Goal: Information Seeking & Learning: Understand process/instructions

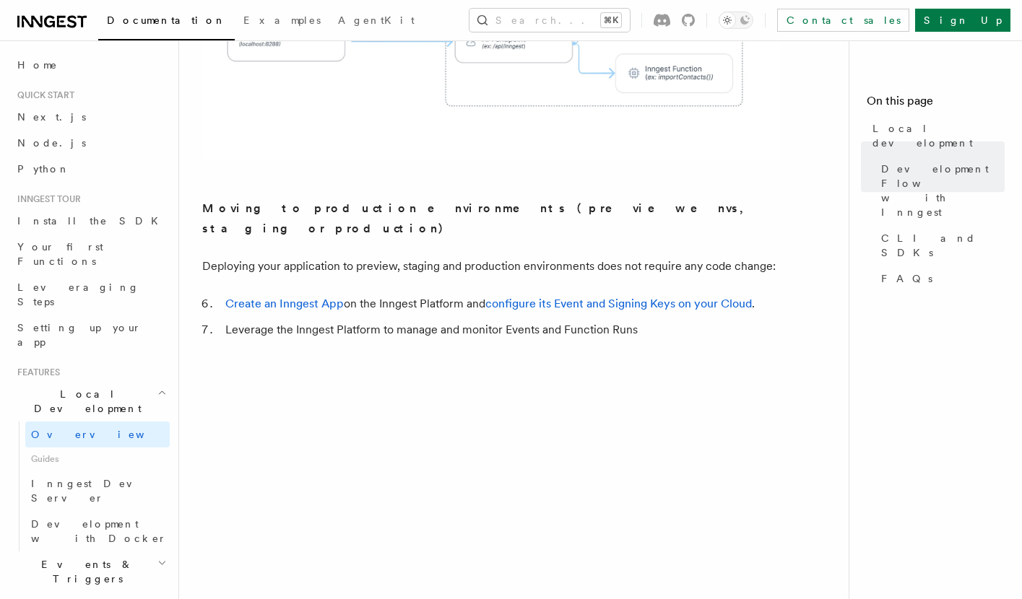
scroll to position [1220, 0]
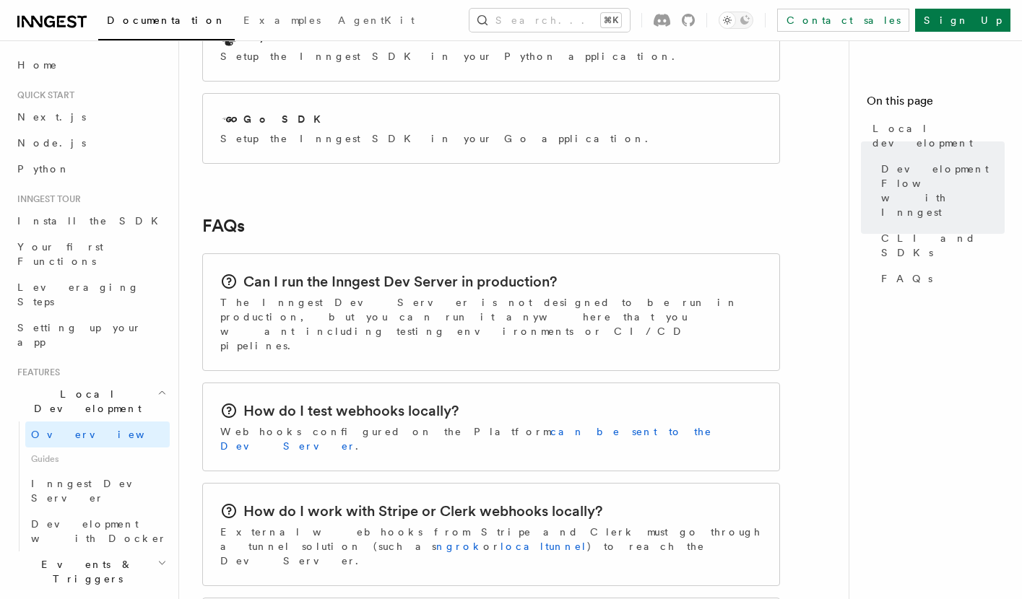
scroll to position [2104, 0]
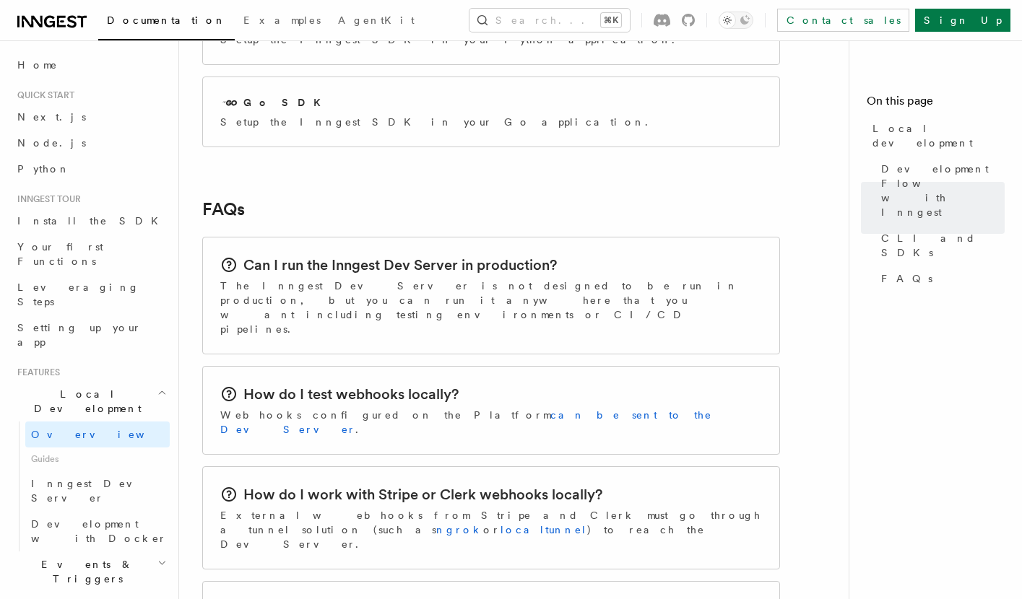
click at [423, 279] on p "The Inngest Dev Server is not designed to be run in production, but you can run…" at bounding box center [491, 308] width 542 height 58
click at [437, 255] on h2 "Can I run the Inngest Dev Server in production?" at bounding box center [399, 265] width 313 height 20
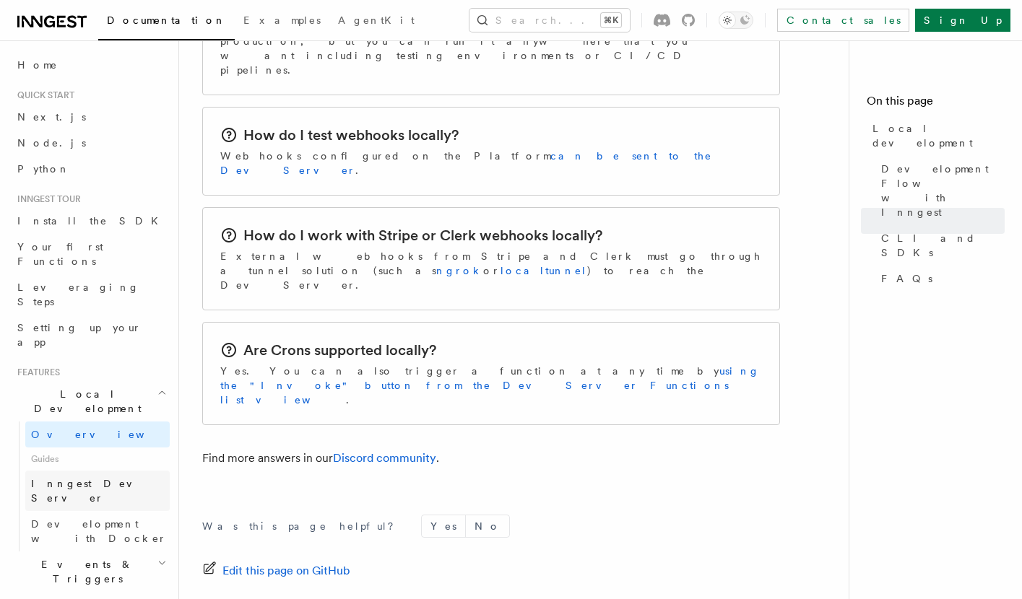
click at [101, 478] on span "Inngest Dev Server" at bounding box center [92, 491] width 123 height 26
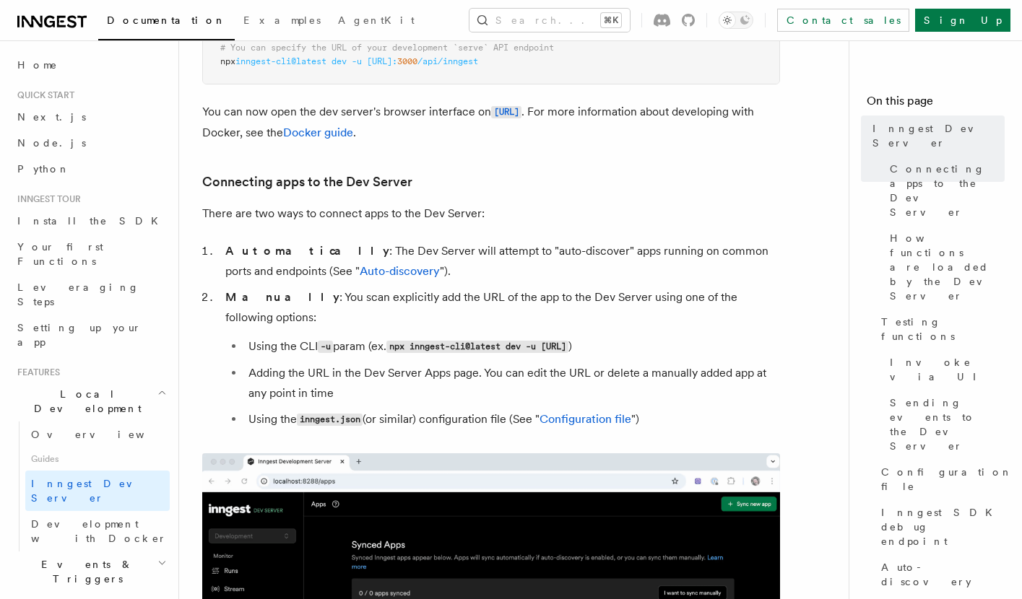
scroll to position [331, 0]
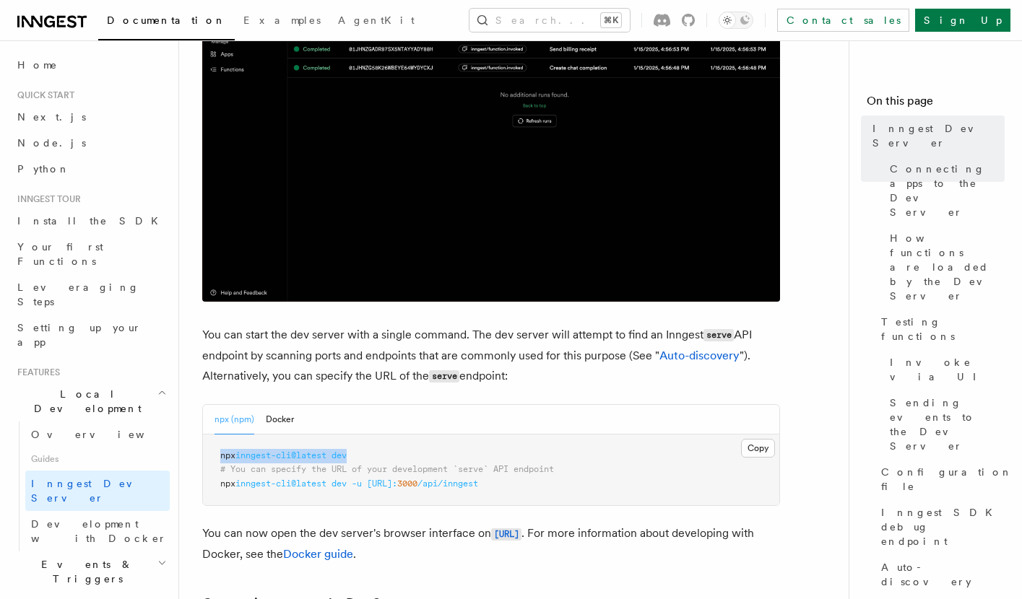
drag, startPoint x: 361, startPoint y: 457, endPoint x: 215, endPoint y: 458, distance: 145.9
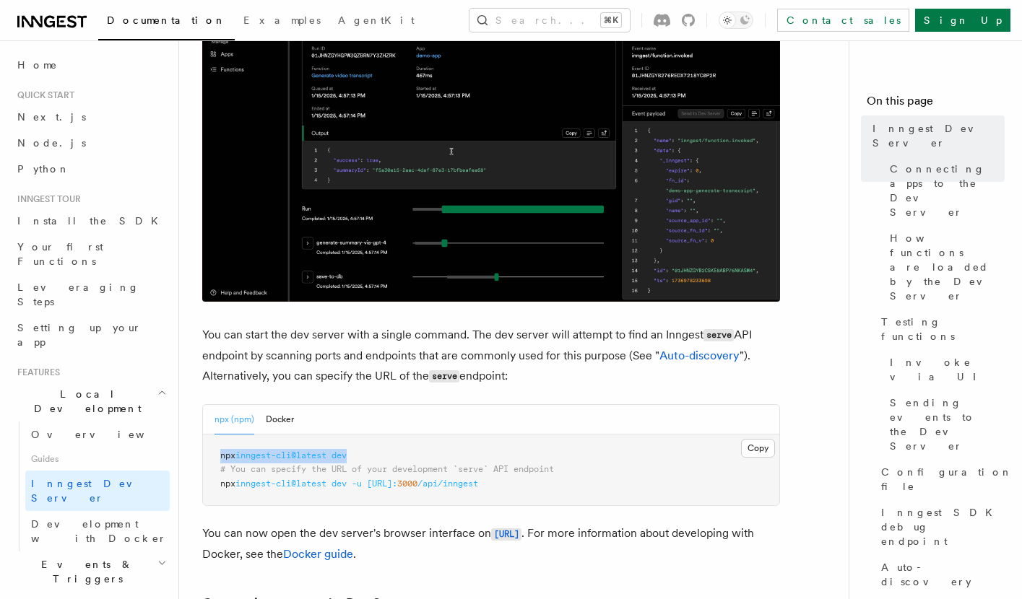
click at [215, 458] on pre "npx inngest-cli@latest dev # You can specify the URL of your development `serve…" at bounding box center [491, 470] width 576 height 71
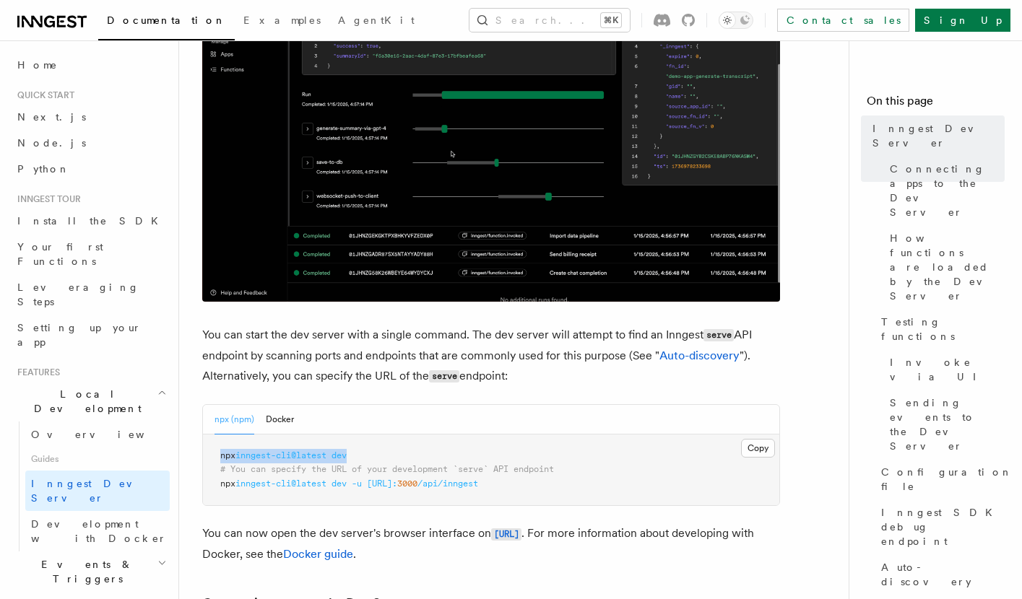
copy span "npx inngest-cli@latest dev"
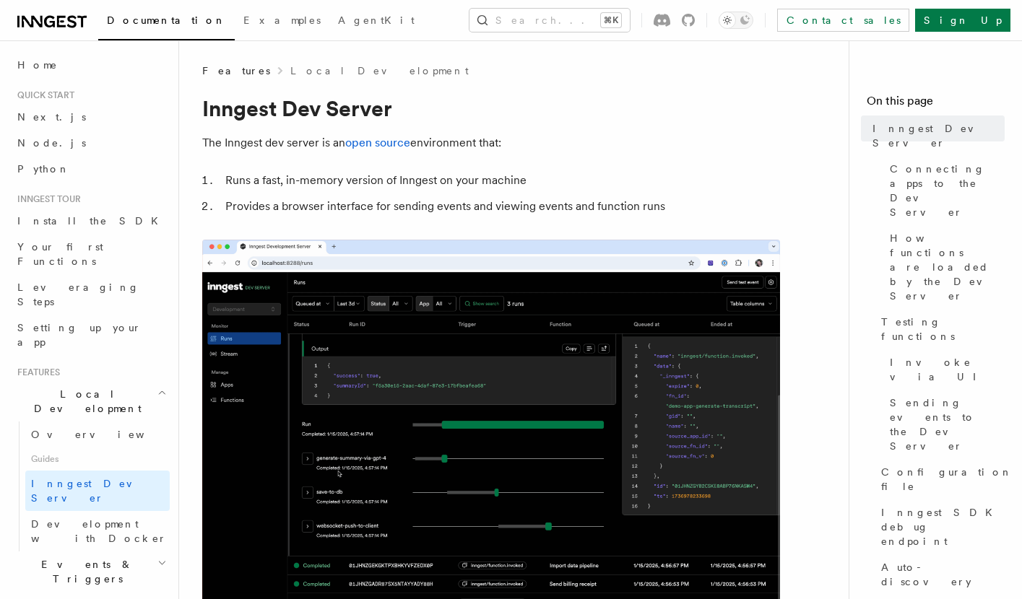
scroll to position [87, 0]
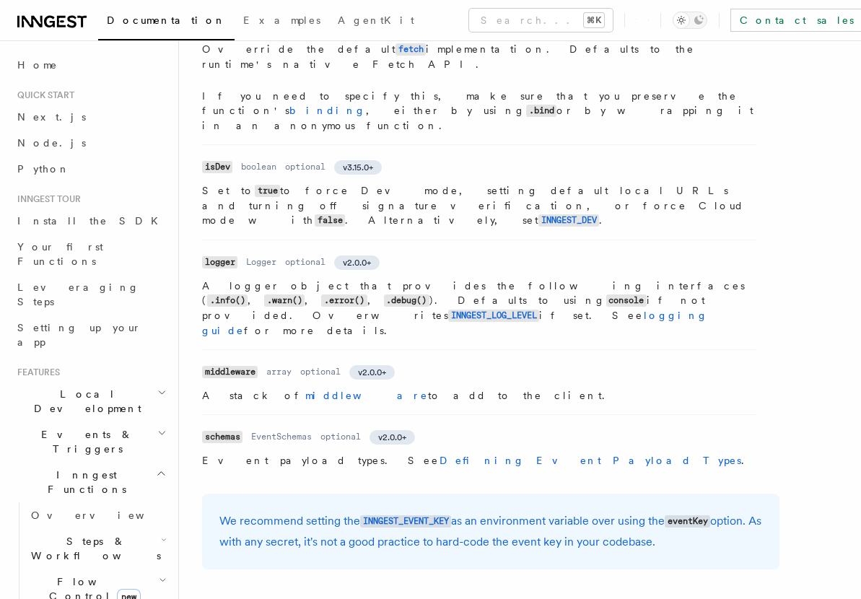
scroll to position [736, 0]
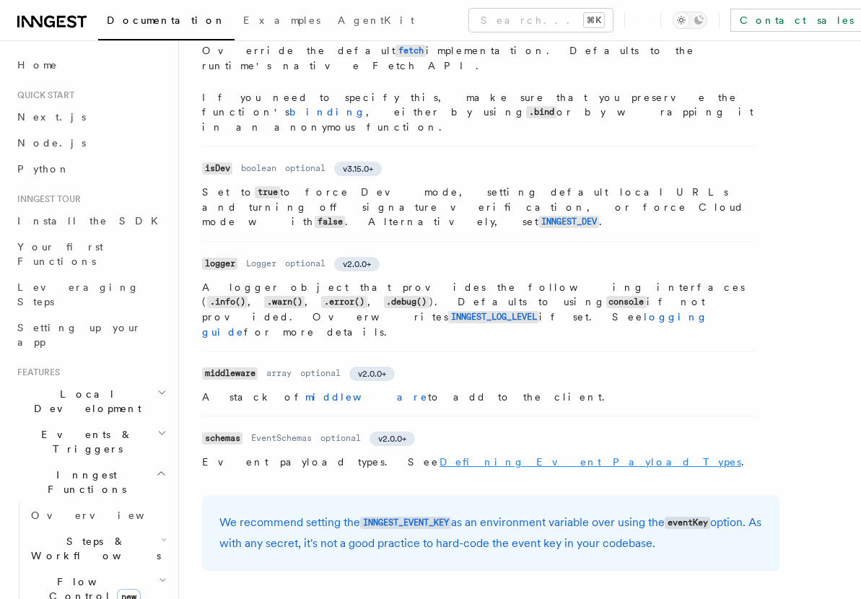
click at [440, 456] on link "Defining Event Payload Types" at bounding box center [591, 462] width 302 height 12
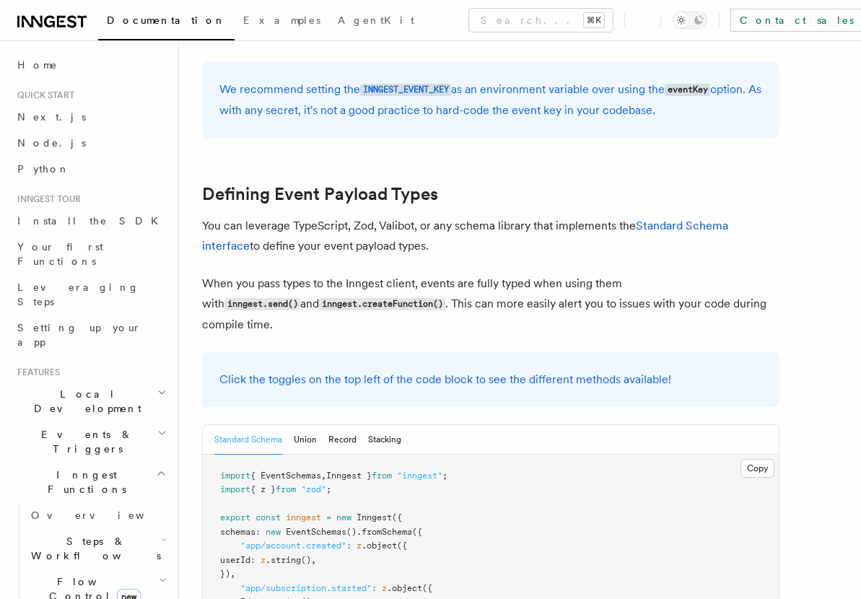
scroll to position [1171, 0]
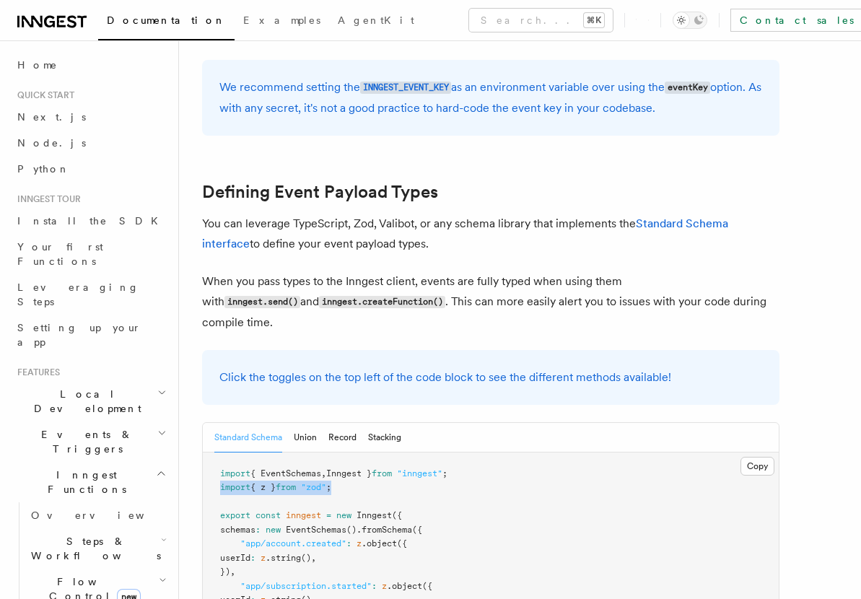
drag, startPoint x: 362, startPoint y: 357, endPoint x: 203, endPoint y: 357, distance: 158.9
click at [203, 453] on pre "import { EventSchemas , Inngest } from "inngest" ; import { z } from "zod" ; ex…" at bounding box center [491, 566] width 576 height 226
copy span "import { z } from "zod" ;"
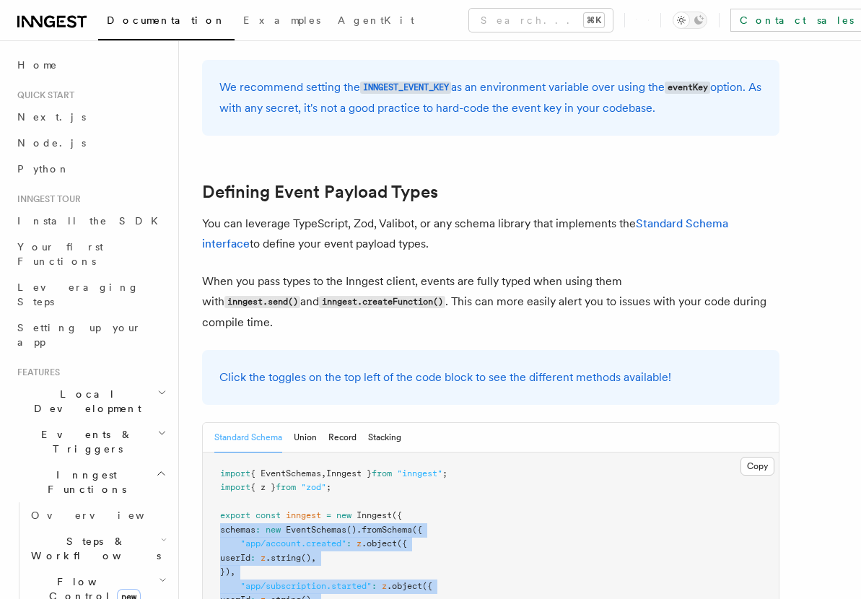
drag, startPoint x: 222, startPoint y: 401, endPoint x: 281, endPoint y: 517, distance: 129.8
click at [281, 517] on pre "import { EventSchemas , Inngest } from "inngest" ; import { z } from "zod" ; ex…" at bounding box center [491, 566] width 576 height 226
copy code "schemas : new EventSchemas () .fromSchema ({ "app/account.created" : z .object …"
click at [314, 423] on button "Union" at bounding box center [305, 438] width 23 height 30
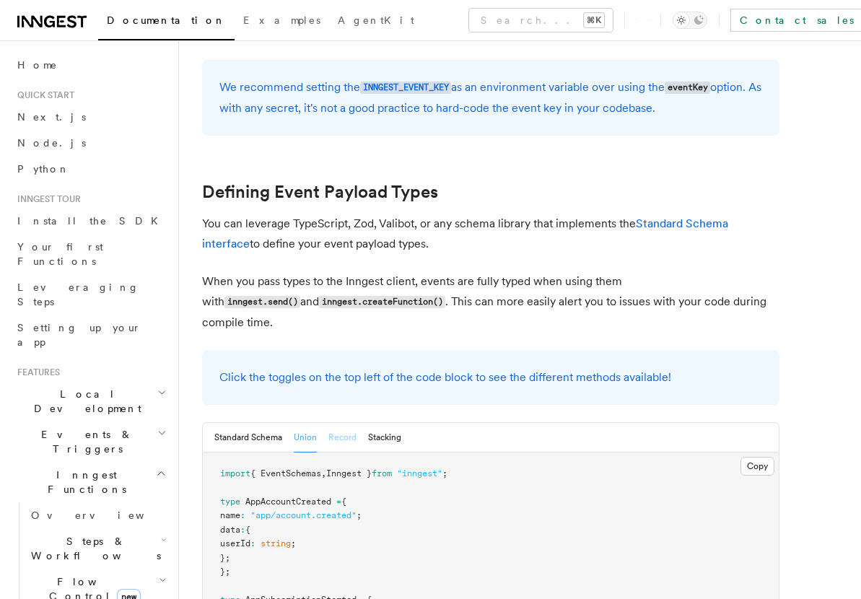
click at [350, 423] on button "Record" at bounding box center [343, 438] width 28 height 30
click at [386, 423] on button "Stacking" at bounding box center [384, 438] width 33 height 30
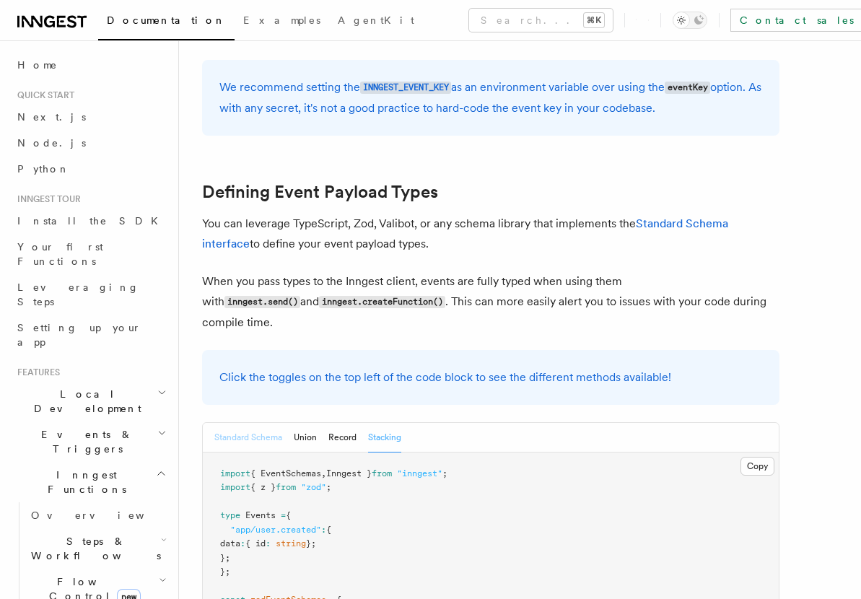
click at [241, 423] on button "Standard Schema" at bounding box center [248, 438] width 68 height 30
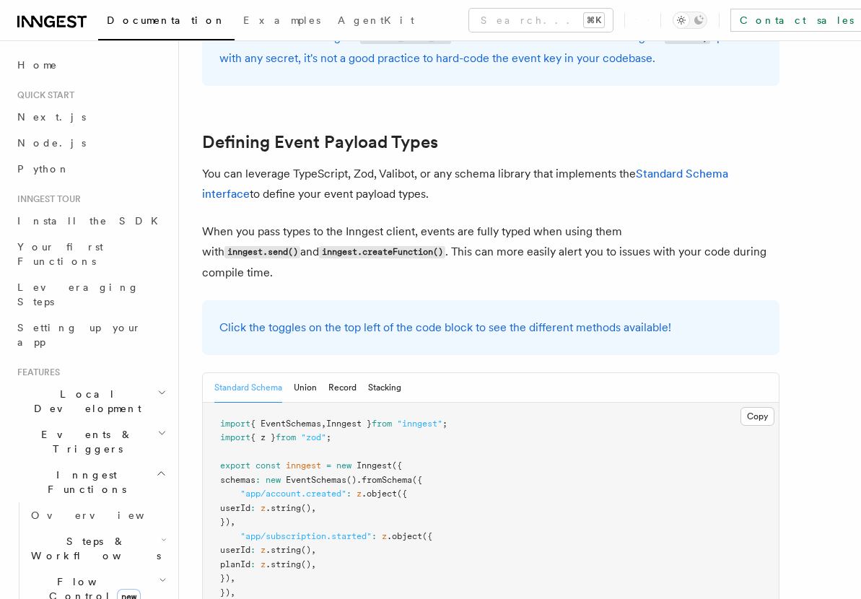
scroll to position [1223, 0]
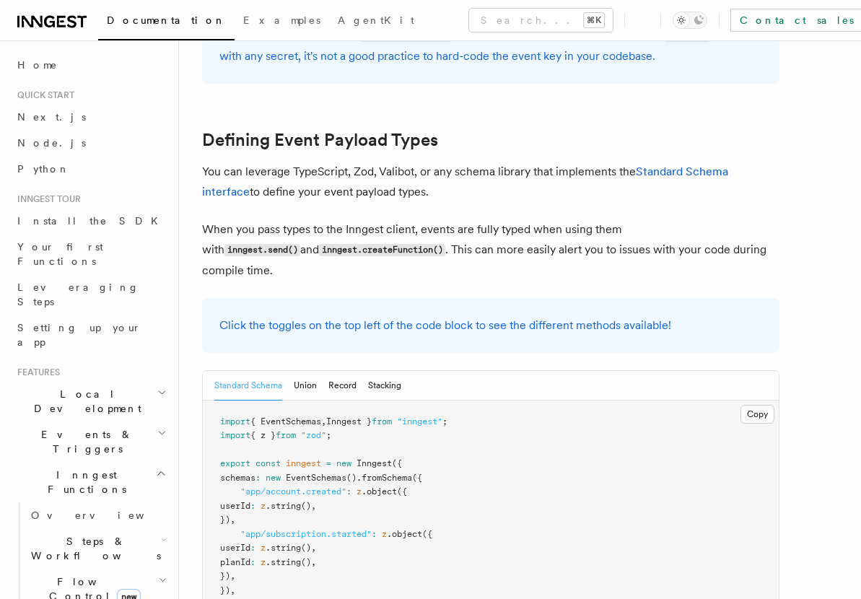
click at [103, 422] on h2 "Events & Triggers" at bounding box center [91, 442] width 158 height 40
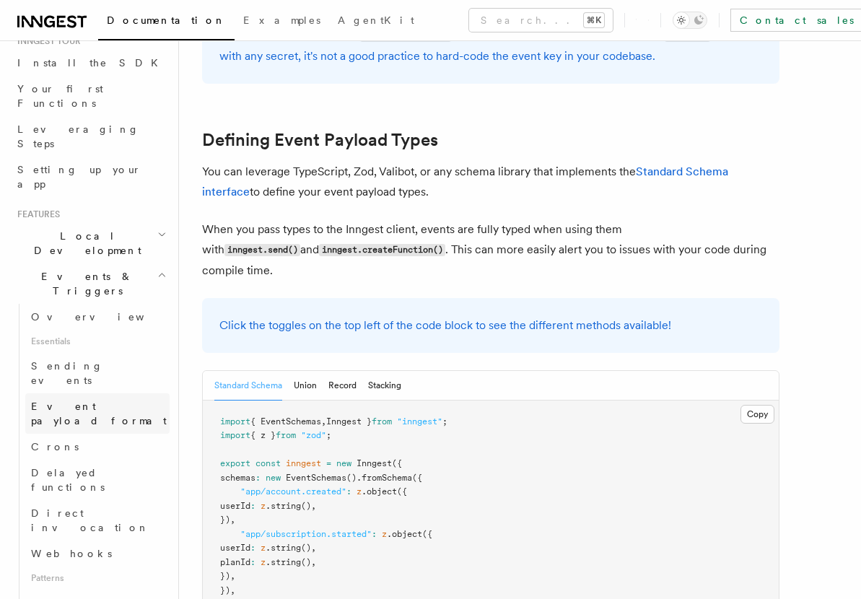
scroll to position [0, 0]
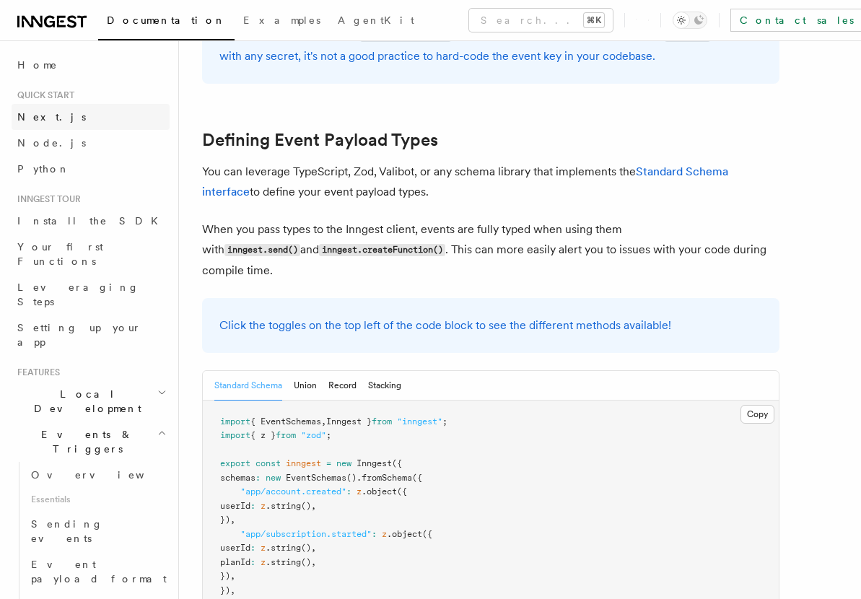
click at [46, 116] on span "Next.js" at bounding box center [51, 117] width 69 height 12
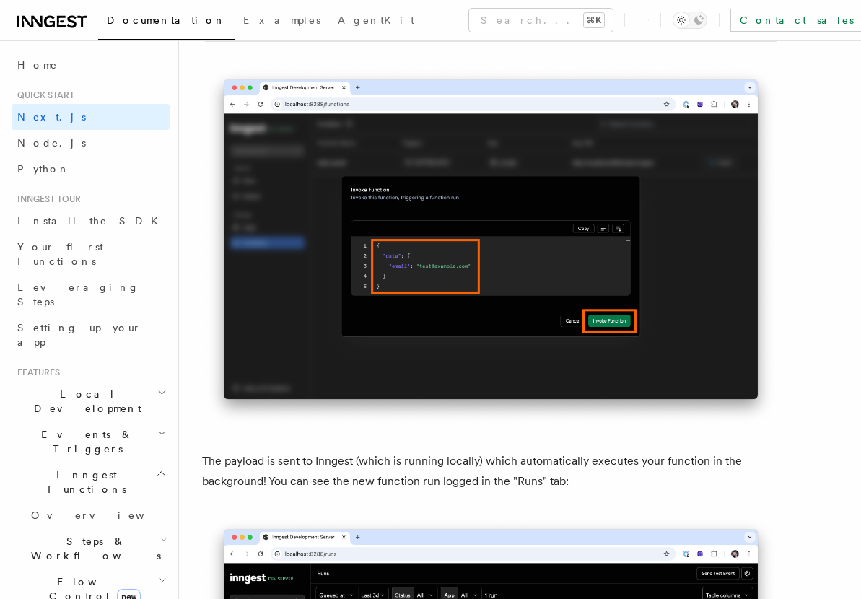
scroll to position [4522, 0]
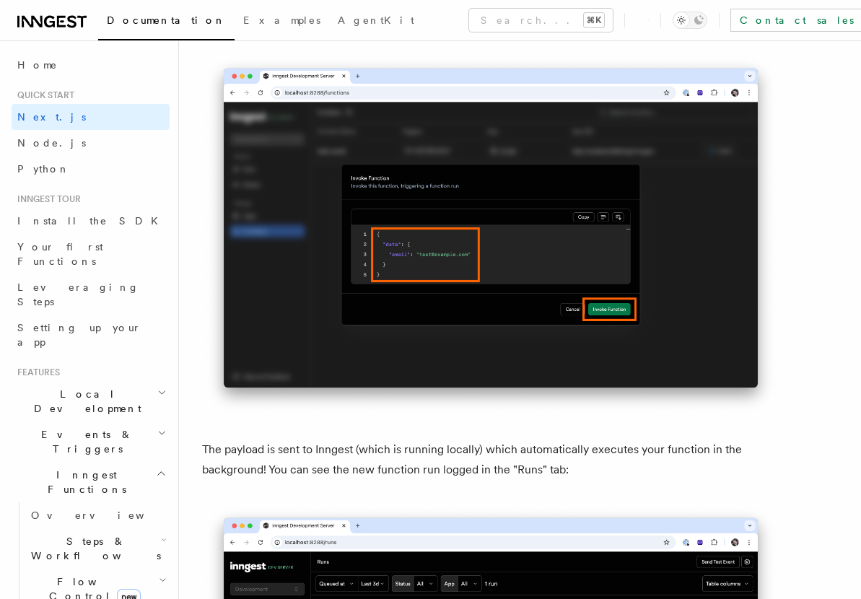
click at [116, 534] on span "Steps & Workflows" at bounding box center [93, 548] width 136 height 29
click at [116, 569] on link "Overview" at bounding box center [104, 582] width 131 height 26
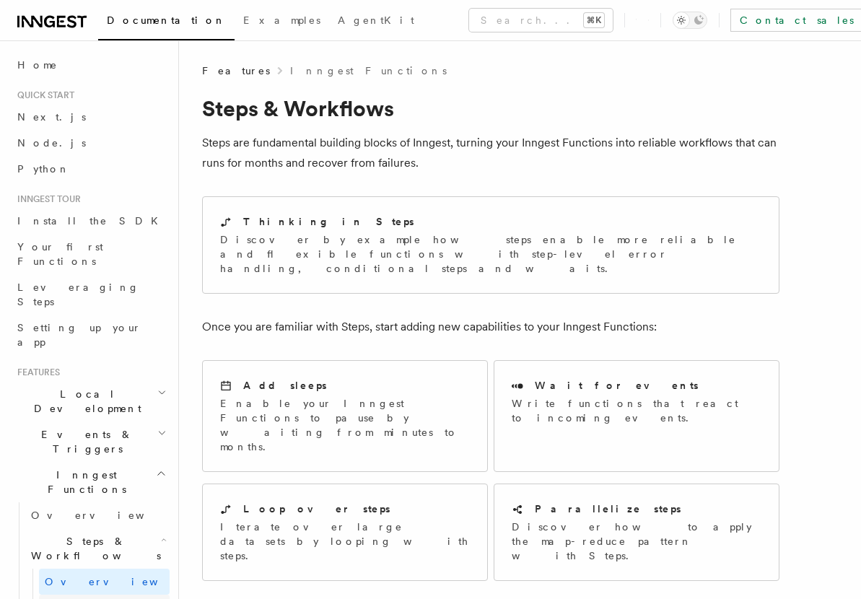
click at [127, 595] on link "Function steps" at bounding box center [104, 608] width 131 height 26
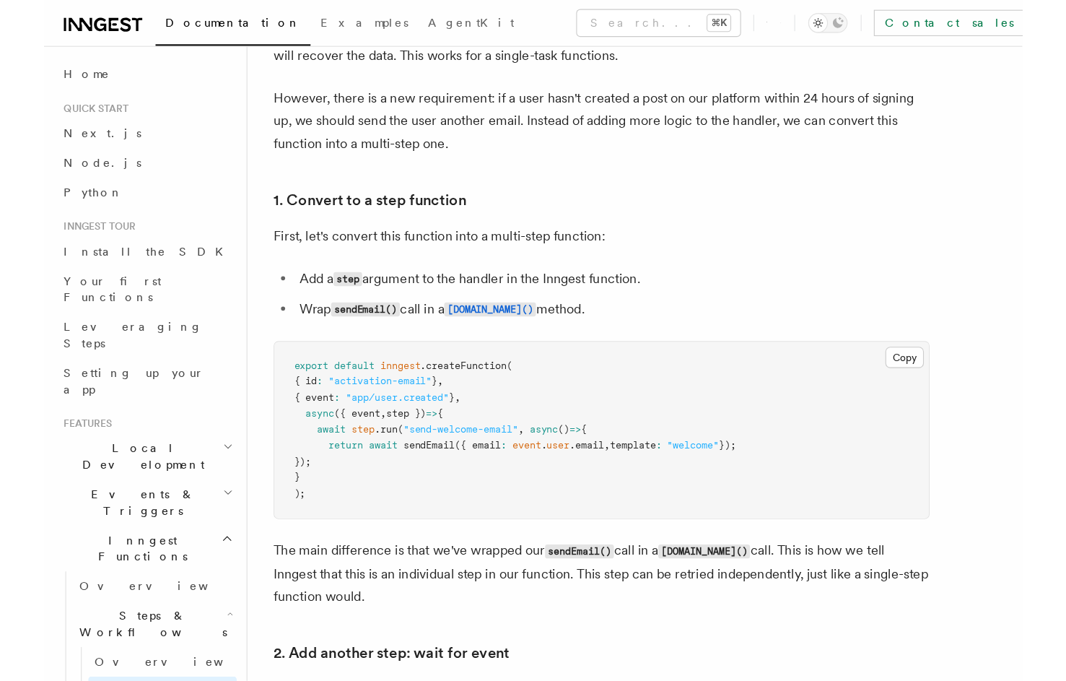
scroll to position [835, 0]
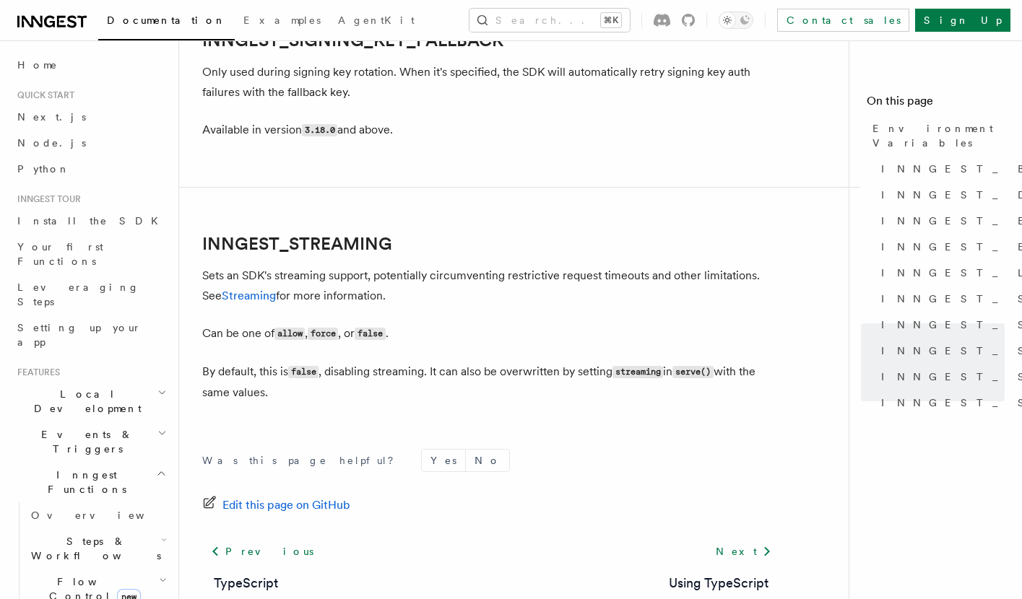
scroll to position [2795, 0]
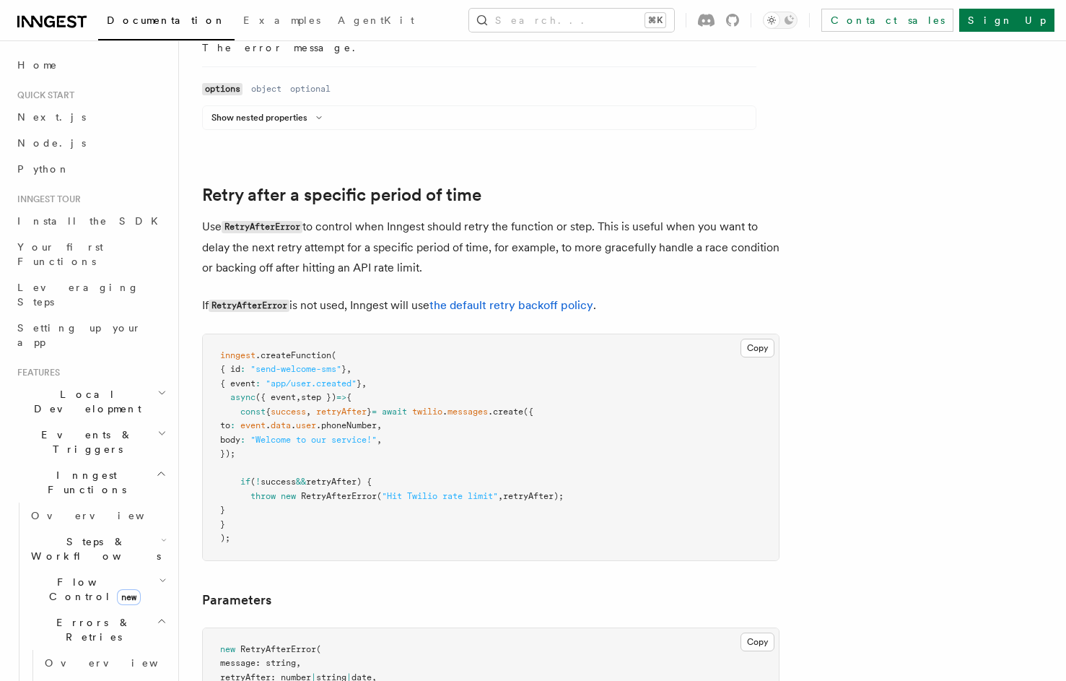
scroll to position [1246, 0]
click at [138, 569] on h2 "Flow Control new" at bounding box center [97, 589] width 144 height 40
click at [136, 569] on h2 "Flow Control new" at bounding box center [97, 589] width 144 height 40
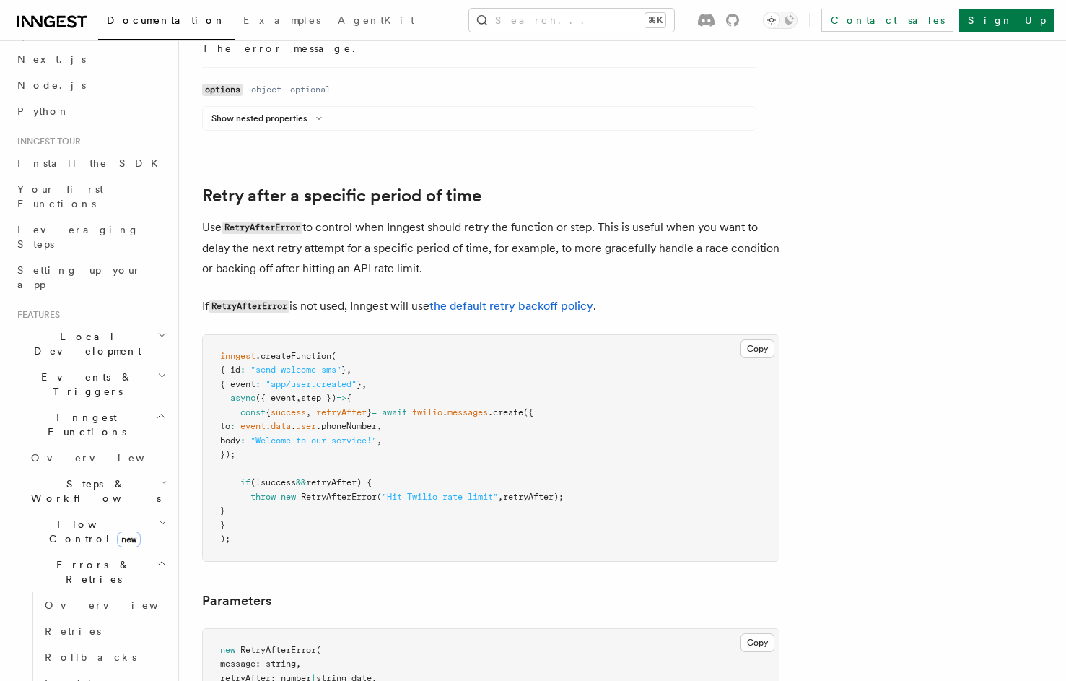
scroll to position [61, 0]
click at [85, 367] on span "Events & Triggers" at bounding box center [85, 381] width 146 height 29
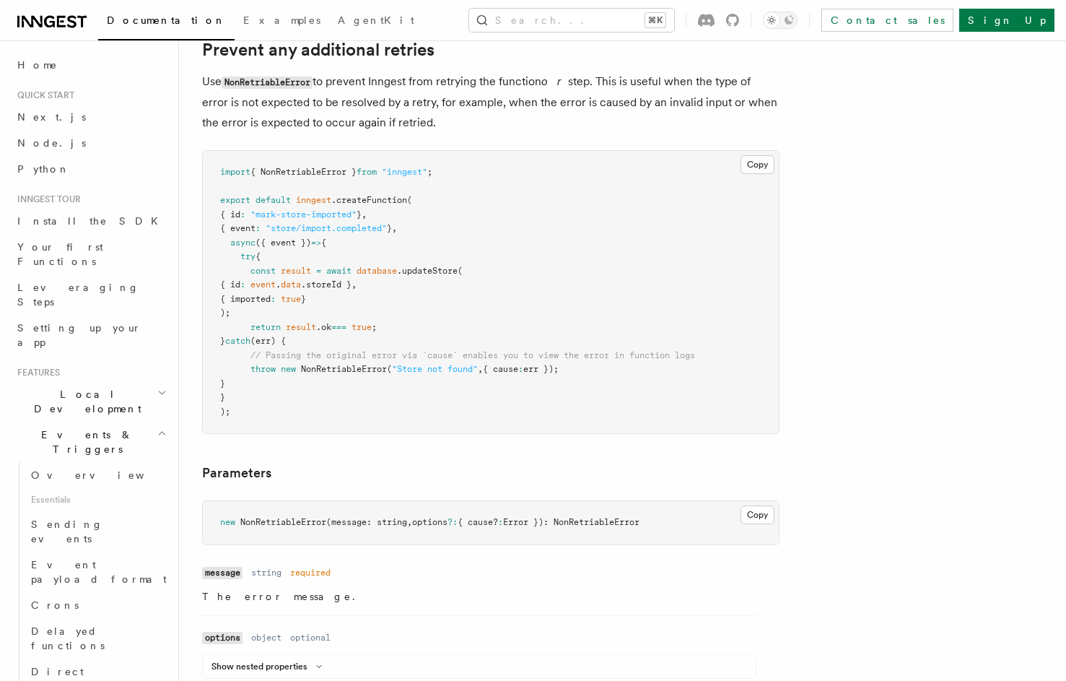
scroll to position [490, 0]
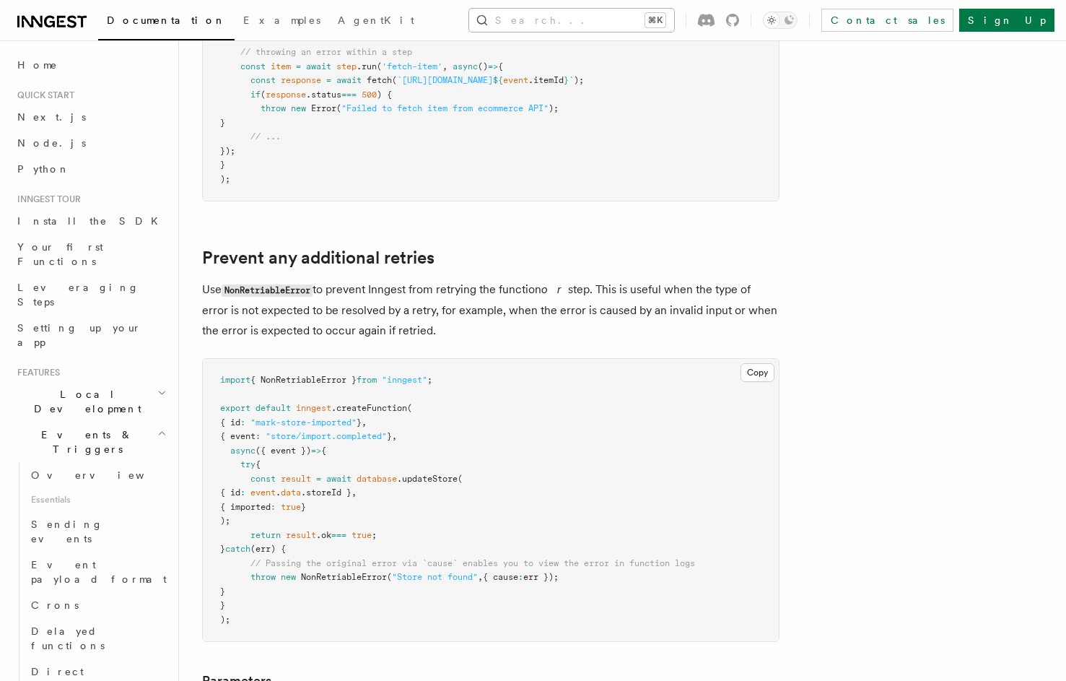
click at [539, 19] on button "Search... ⌘K" at bounding box center [571, 20] width 205 height 23
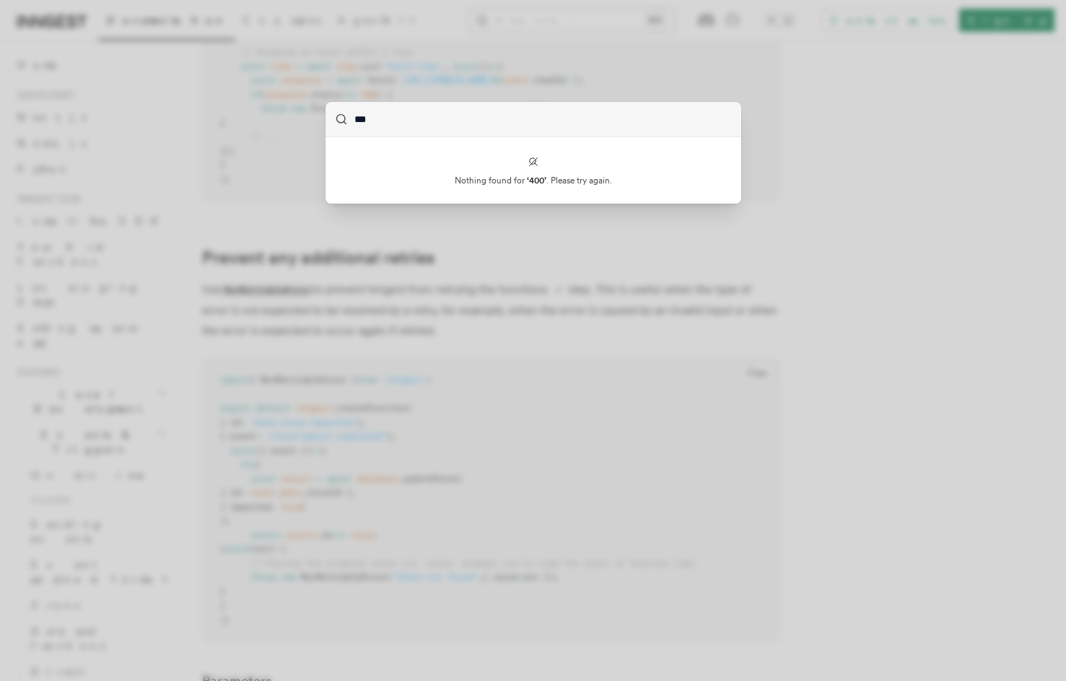
type input "***"
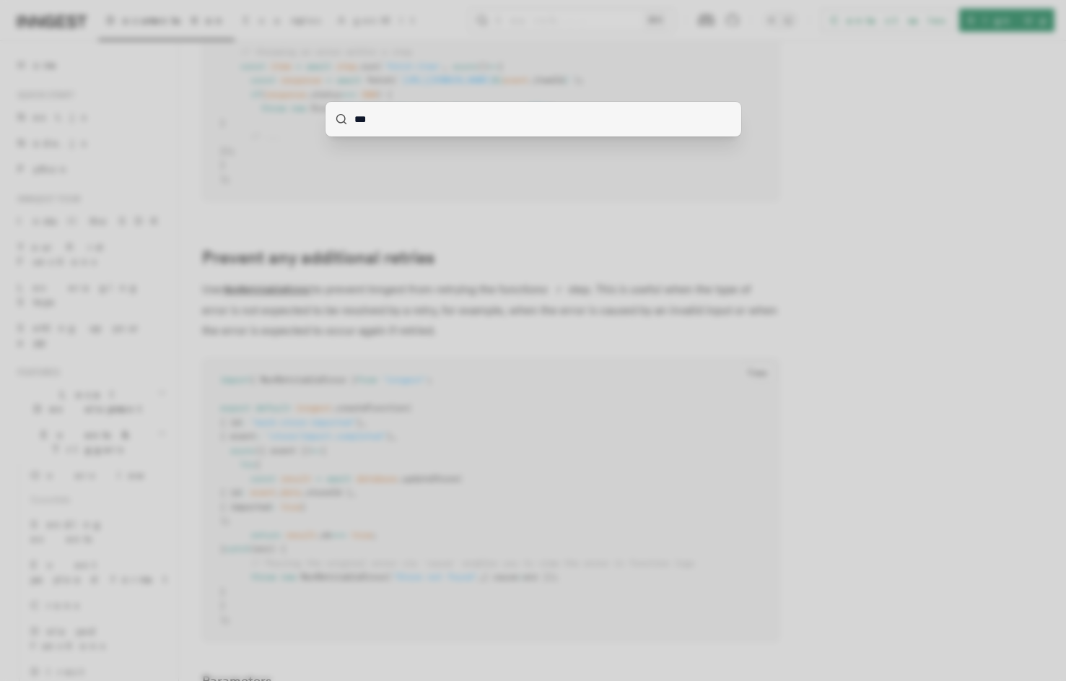
click at [505, 126] on input "***" at bounding box center [534, 119] width 416 height 35
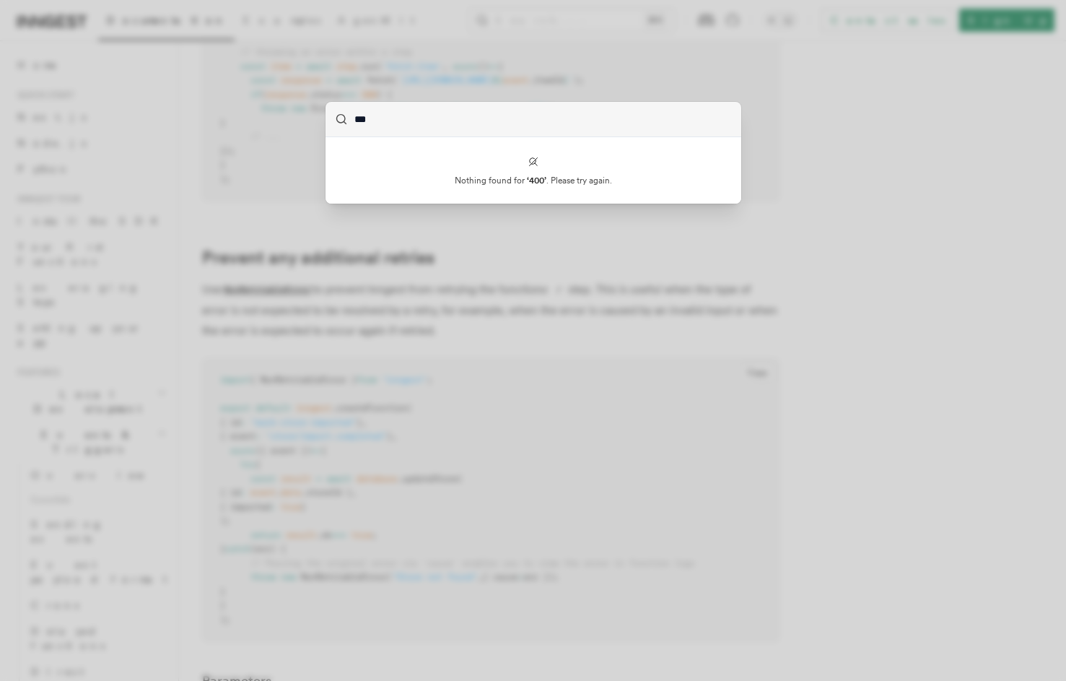
click at [300, 173] on div "*** Nothing found for ‘ 400 ’ . Please try again." at bounding box center [533, 340] width 1066 height 681
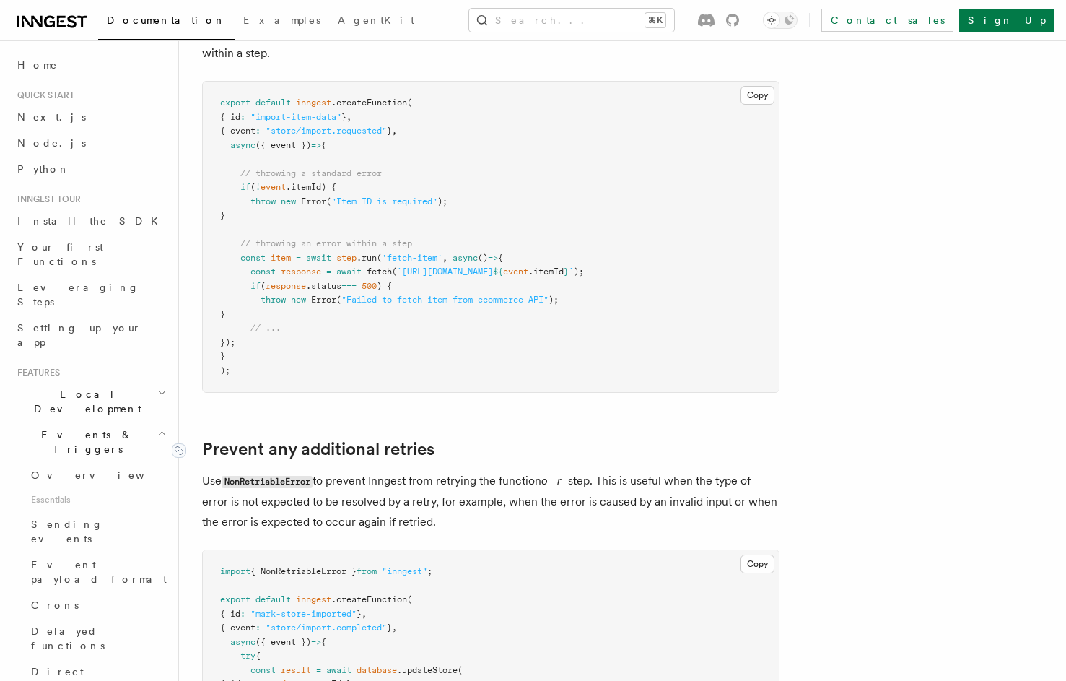
scroll to position [0, 0]
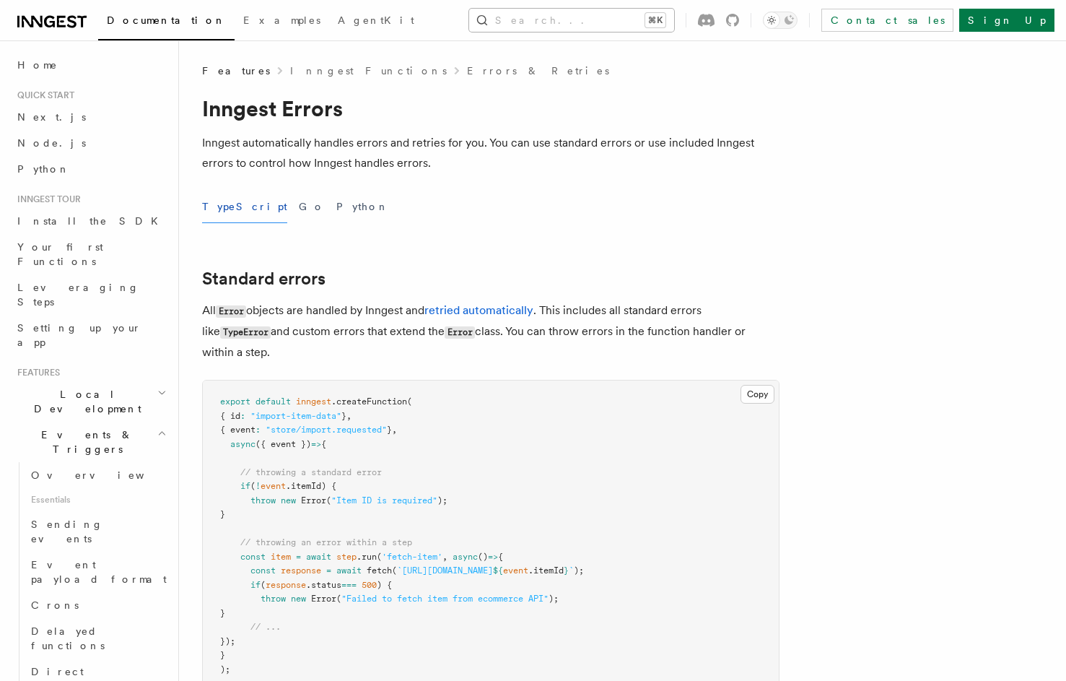
click at [554, 15] on button "Search... ⌘K" at bounding box center [571, 20] width 205 height 23
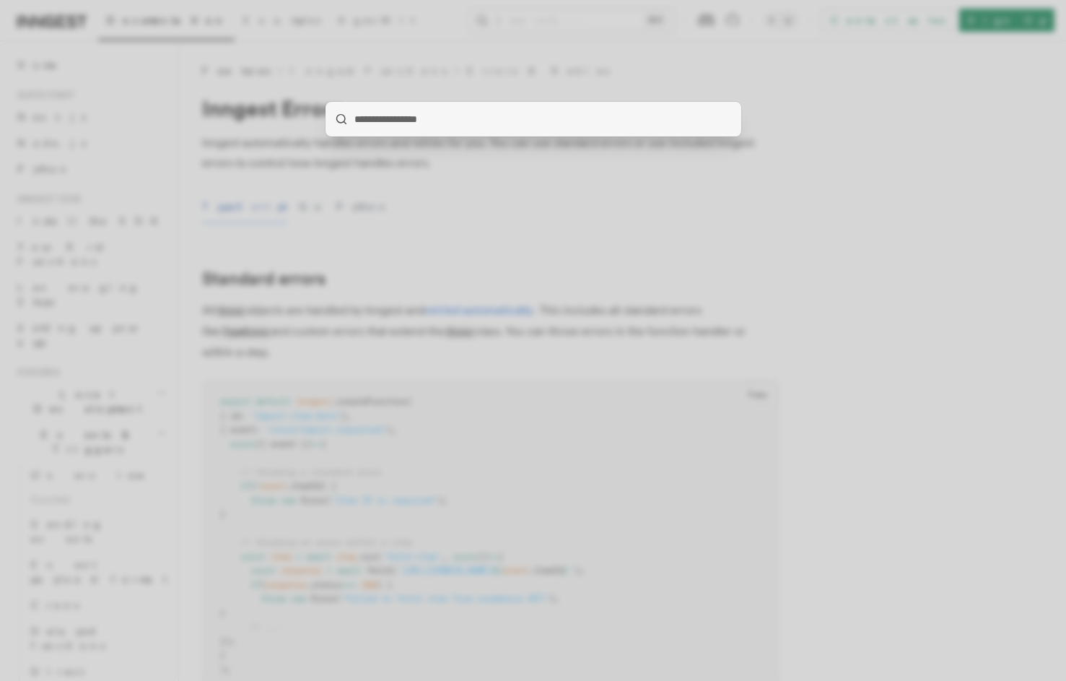
type input "**********"
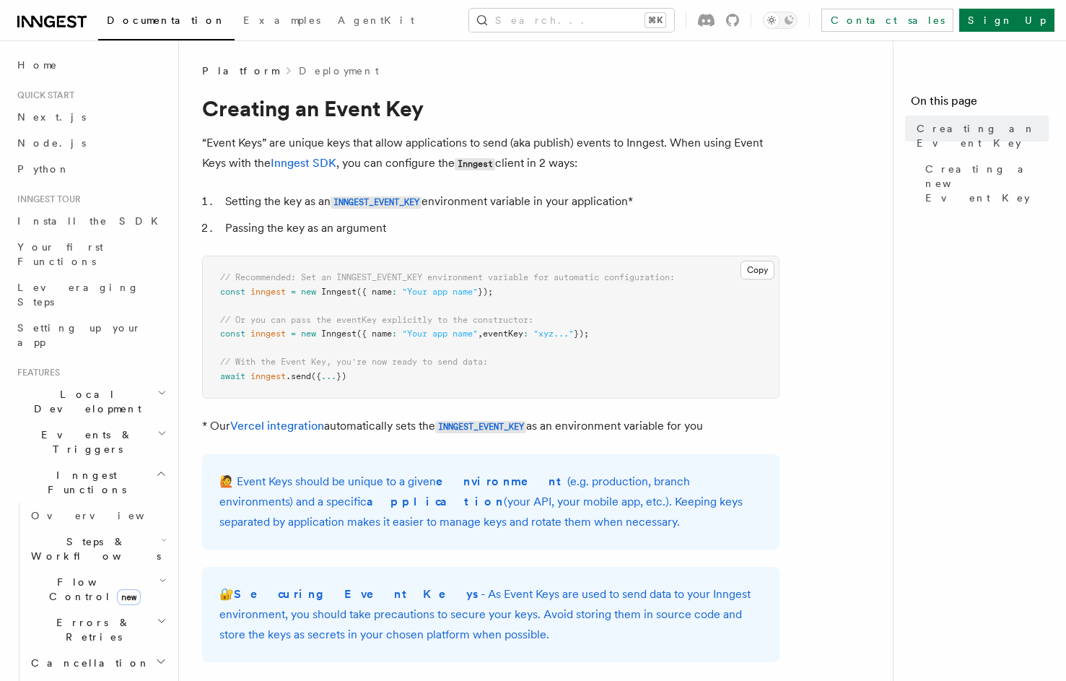
drag, startPoint x: 269, startPoint y: 201, endPoint x: 646, endPoint y: 207, distance: 377.0
click at [646, 207] on li "Setting the key as an INNGEST_EVENT_KEY environment variable in your applicatio…" at bounding box center [500, 201] width 559 height 21
click at [366, 200] on code "INNGEST_EVENT_KEY" at bounding box center [376, 202] width 91 height 12
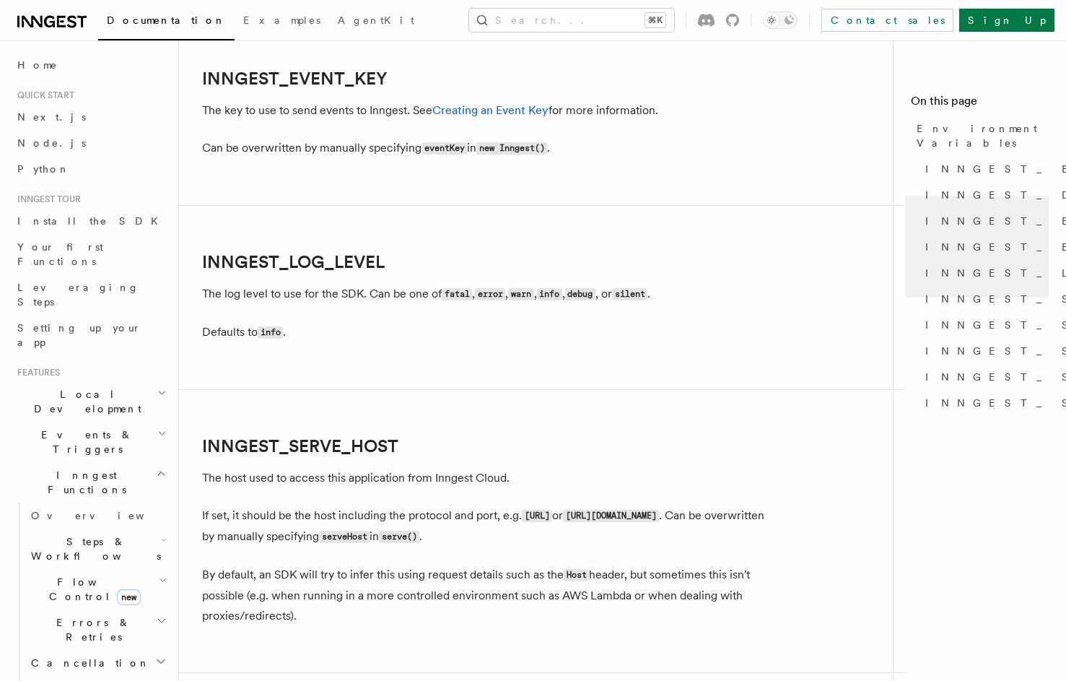
scroll to position [1648, 0]
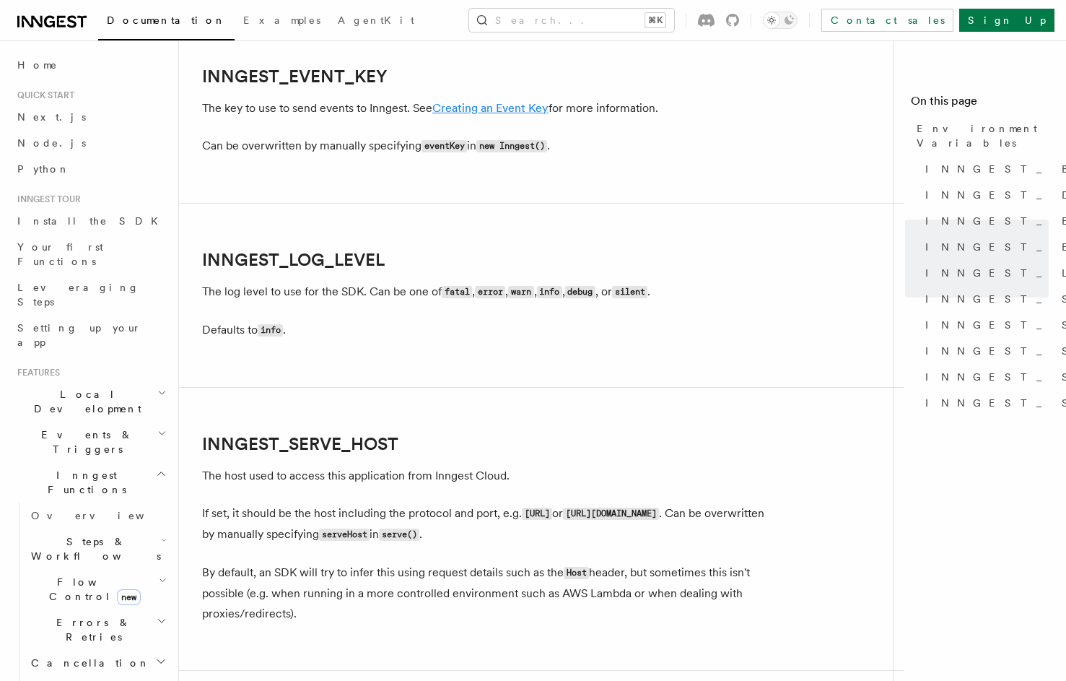
click at [494, 112] on link "Creating an Event Key" at bounding box center [491, 108] width 116 height 14
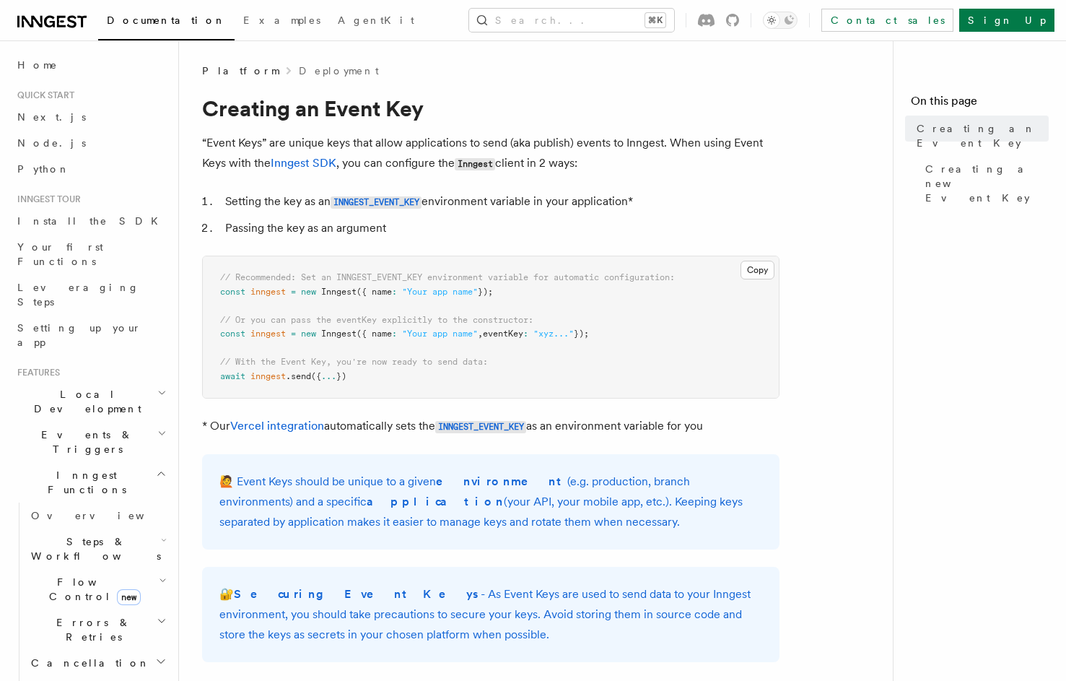
click at [516, 334] on span "eventKey" at bounding box center [503, 334] width 40 height 10
copy span "eventKey"
click at [388, 277] on span "// Recommended: Set an INNGEST_EVENT_KEY environment variable for automatic con…" at bounding box center [447, 277] width 455 height 10
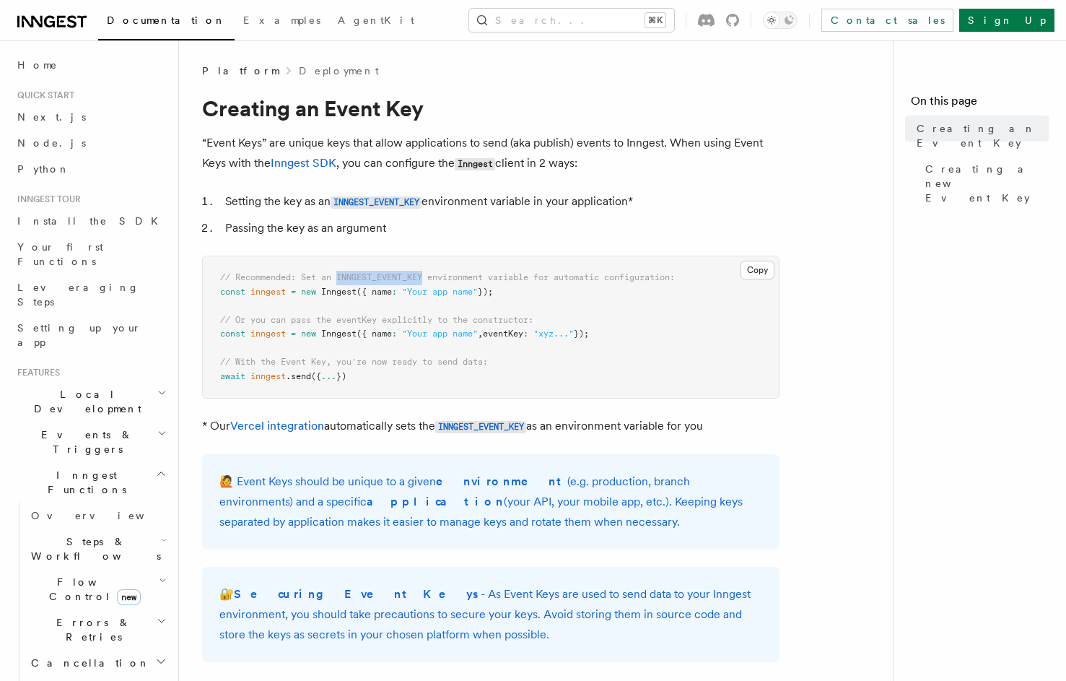
copy span "INNGEST_EVENT_KEY"
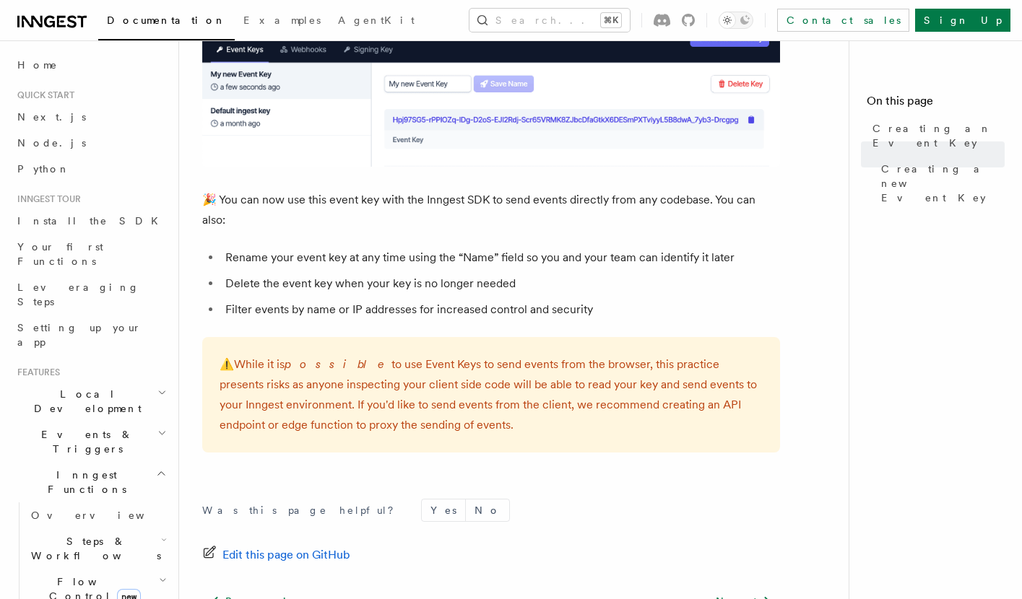
scroll to position [1031, 0]
